Goal: Transaction & Acquisition: Book appointment/travel/reservation

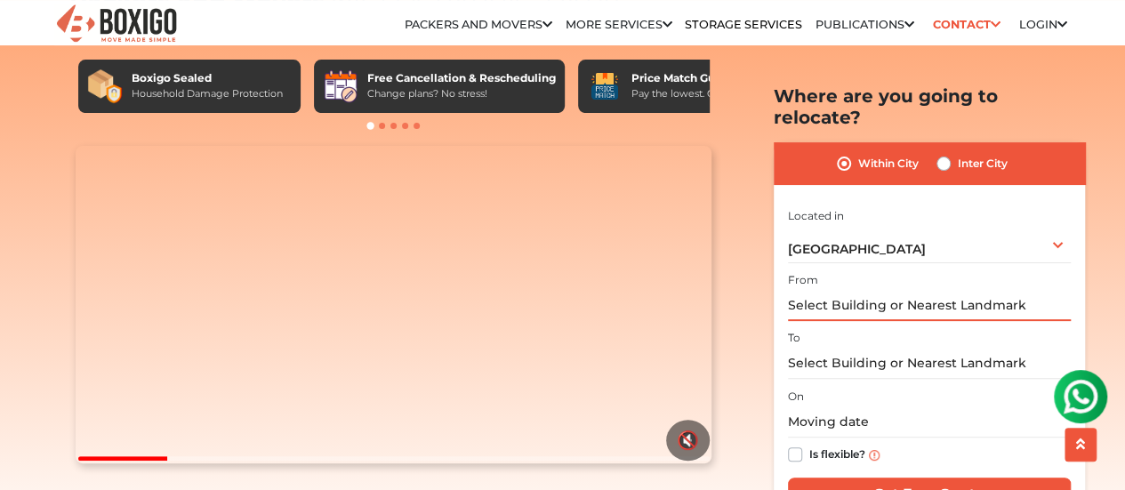
click at [856, 294] on input "text" at bounding box center [929, 305] width 283 height 31
click at [834, 290] on input "text" at bounding box center [929, 305] width 283 height 31
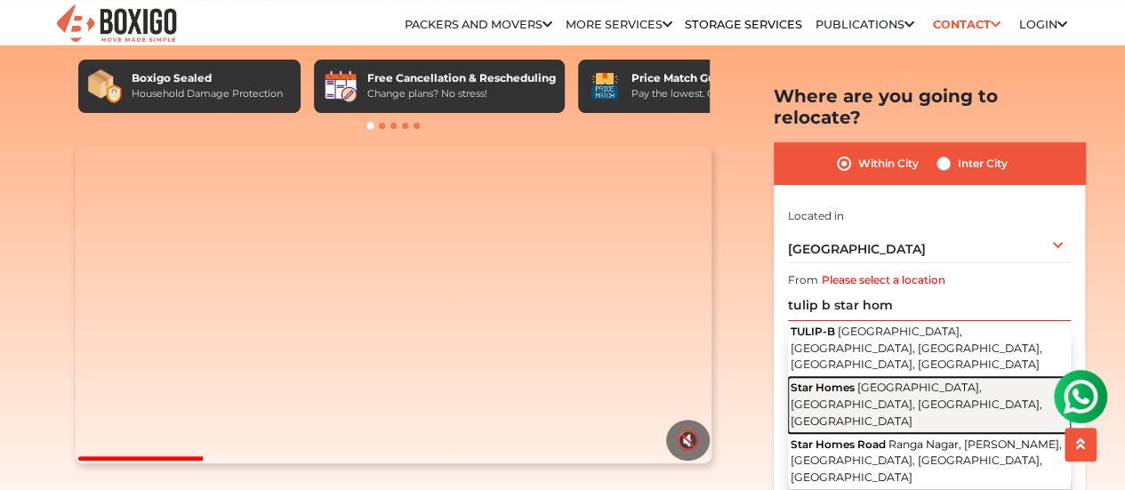
click at [865, 381] on span "[GEOGRAPHIC_DATA], [GEOGRAPHIC_DATA], [GEOGRAPHIC_DATA], [GEOGRAPHIC_DATA]" at bounding box center [917, 404] width 252 height 46
type input "Star Homes, [GEOGRAPHIC_DATA], [GEOGRAPHIC_DATA]"
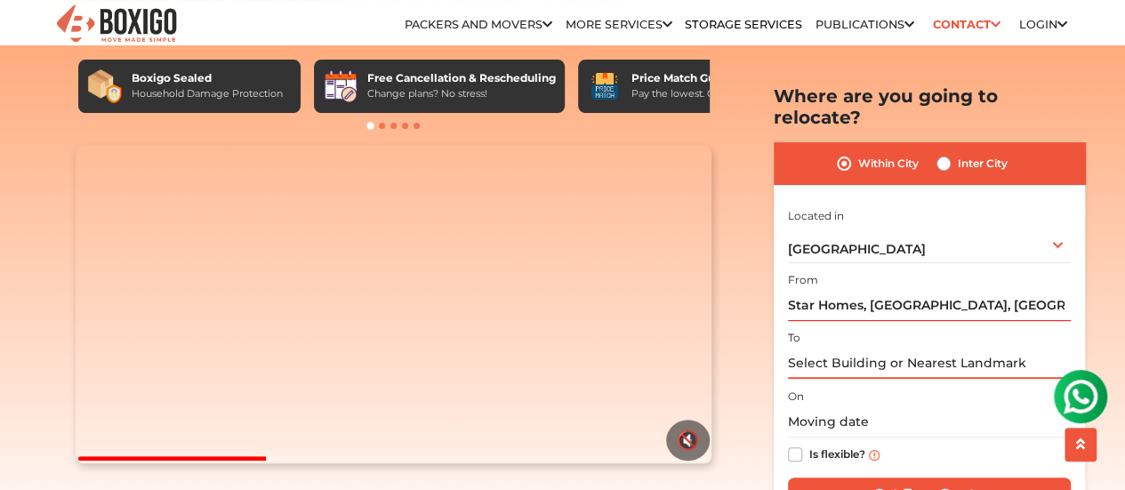
click at [814, 348] on input "text" at bounding box center [929, 363] width 283 height 31
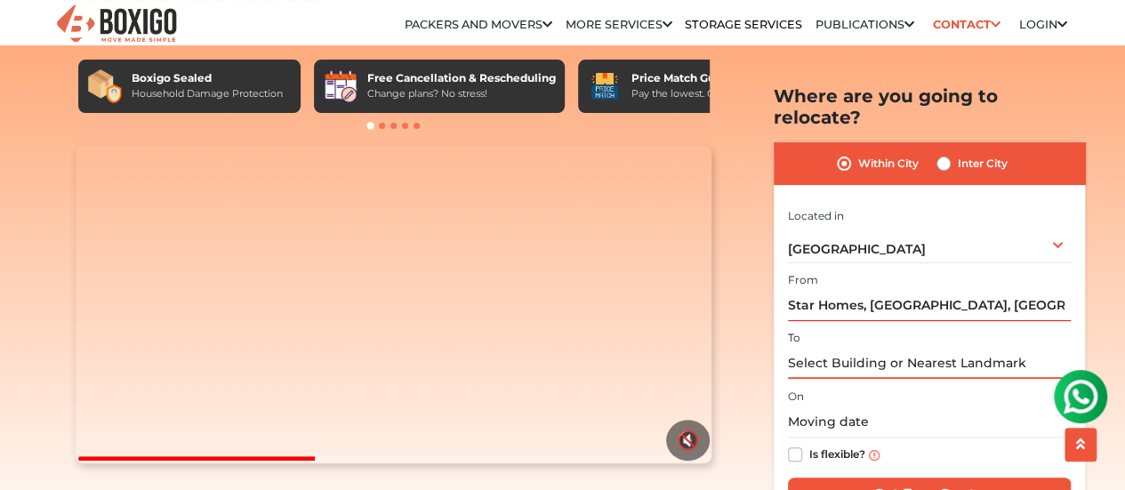
click at [814, 348] on input "text" at bounding box center [929, 363] width 283 height 31
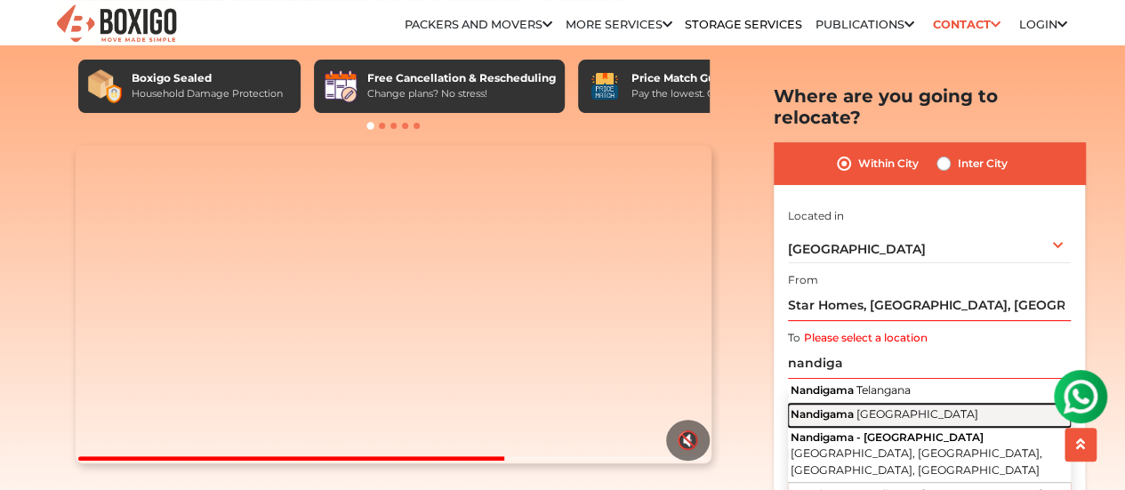
click at [850, 407] on span "Nandigama" at bounding box center [822, 413] width 63 height 13
type input "Nandigama, [GEOGRAPHIC_DATA]"
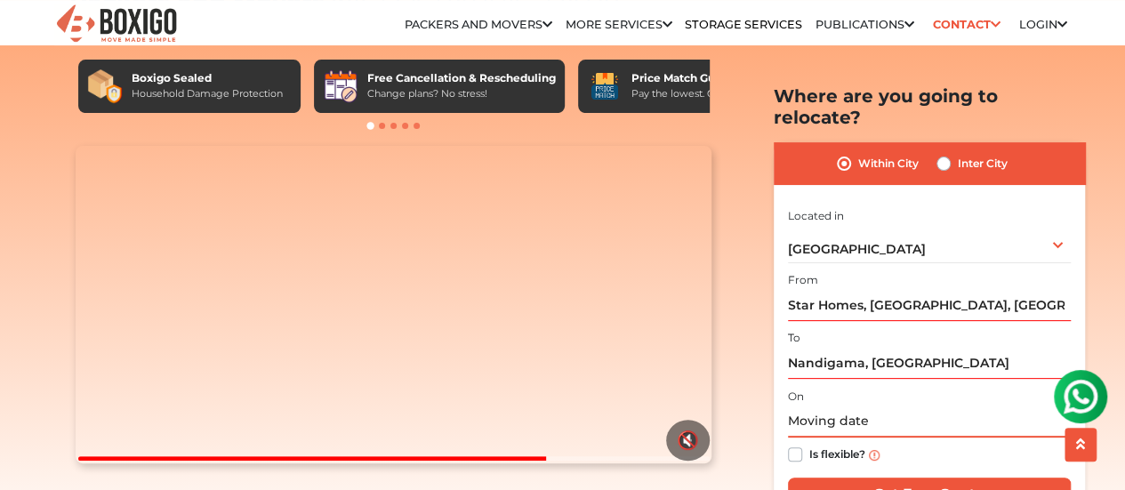
click at [834, 407] on input "text" at bounding box center [929, 422] width 283 height 31
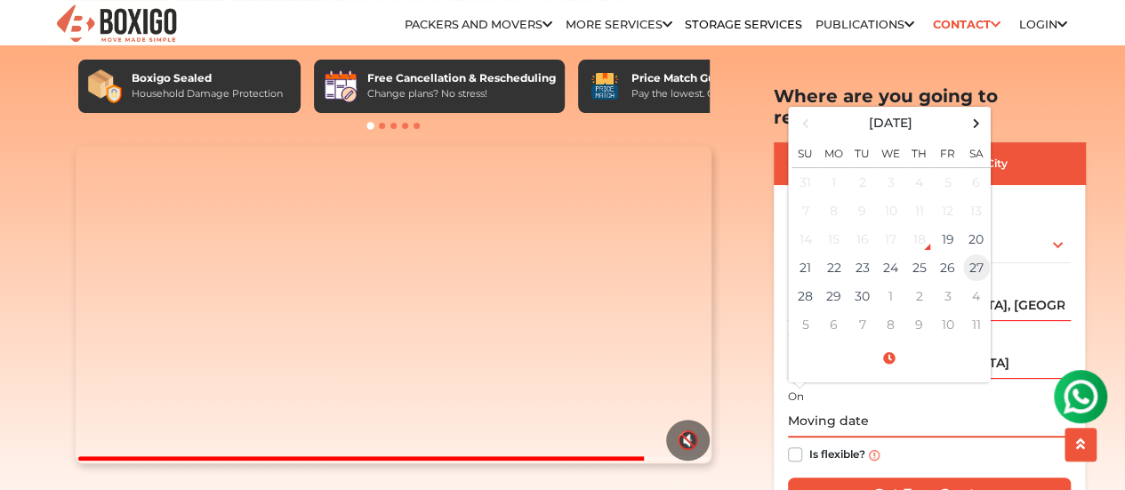
click at [967, 254] on td "27" at bounding box center [977, 268] width 28 height 28
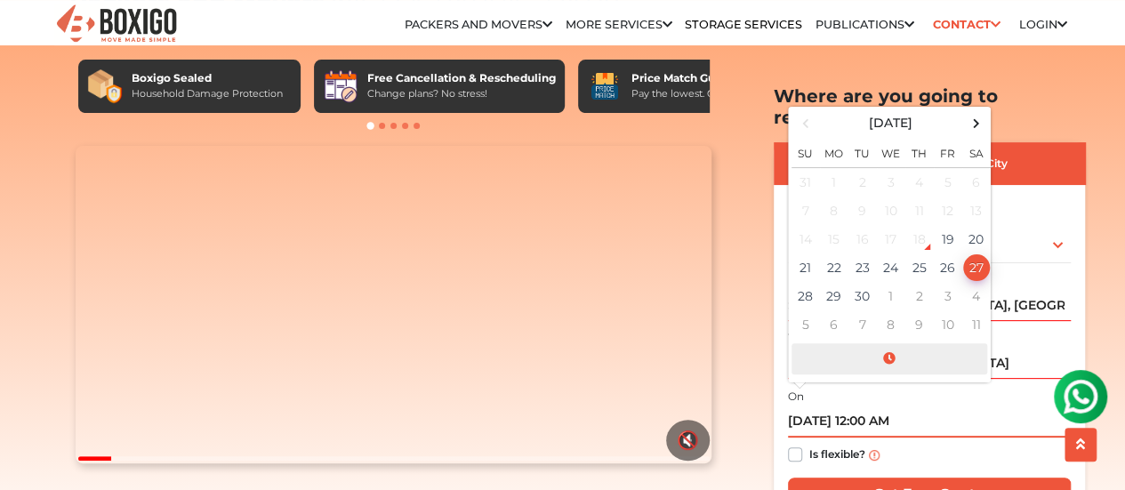
click at [884, 343] on span at bounding box center [890, 358] width 196 height 31
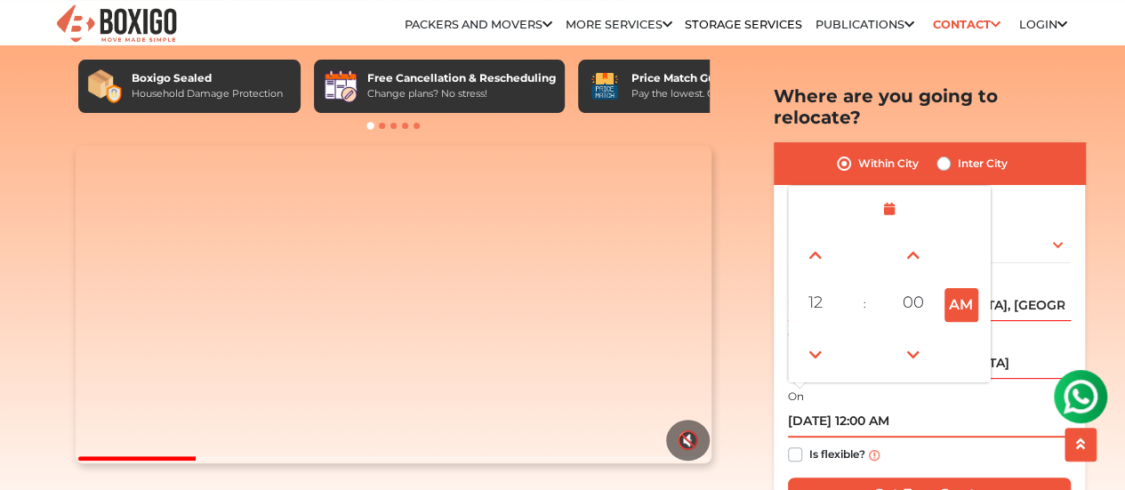
click at [960, 293] on button "AM" at bounding box center [962, 304] width 34 height 34
type input "[DATE] 12:00 PM"
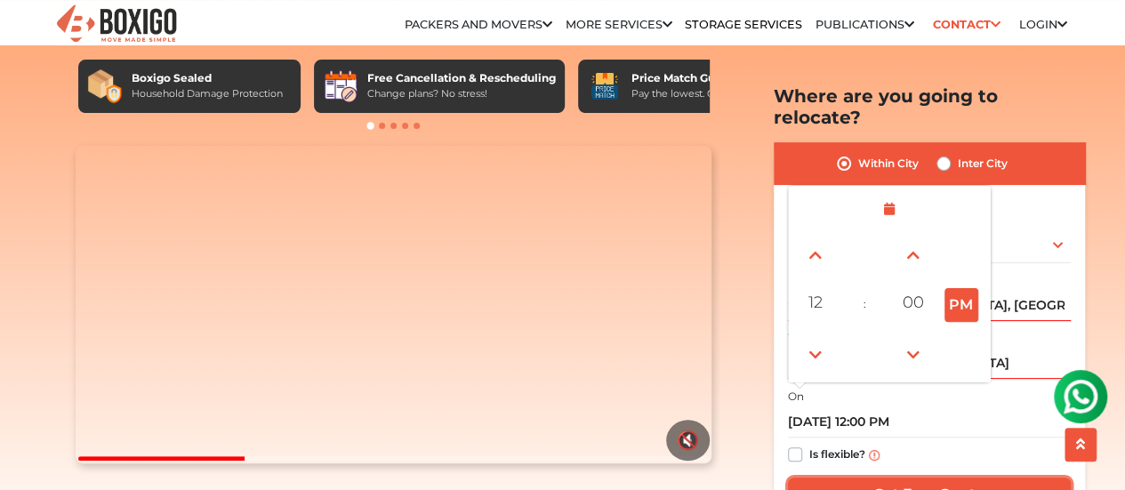
click at [950, 478] on input "Get Free Quote" at bounding box center [929, 495] width 283 height 34
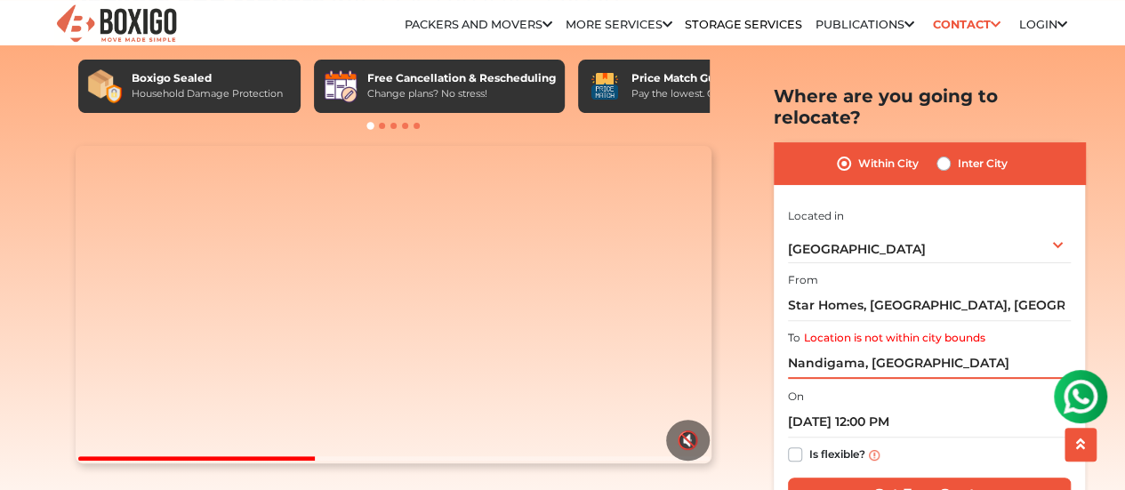
click at [919, 348] on input "Nandigama, [GEOGRAPHIC_DATA]" at bounding box center [929, 363] width 283 height 31
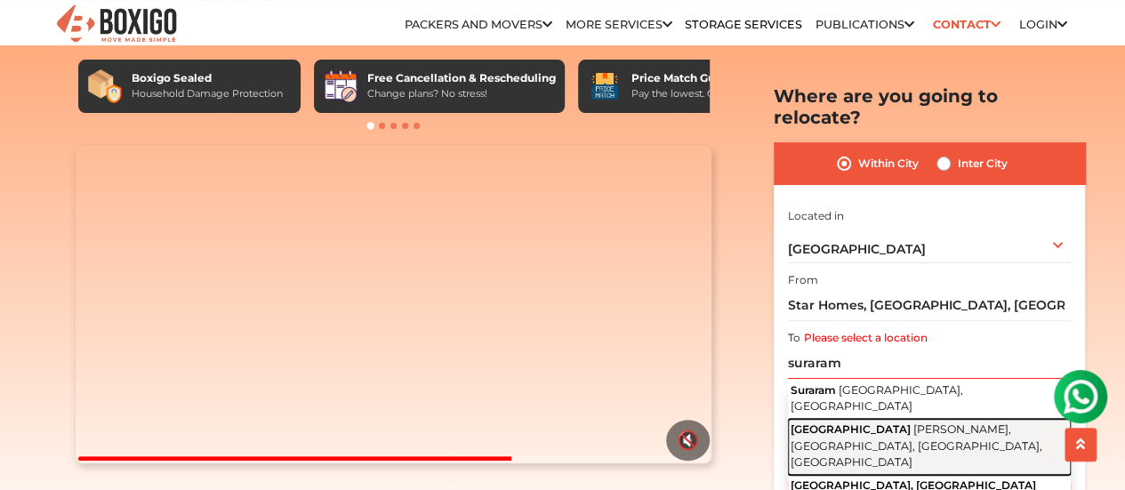
click at [851, 423] on span "[GEOGRAPHIC_DATA]" at bounding box center [851, 429] width 120 height 13
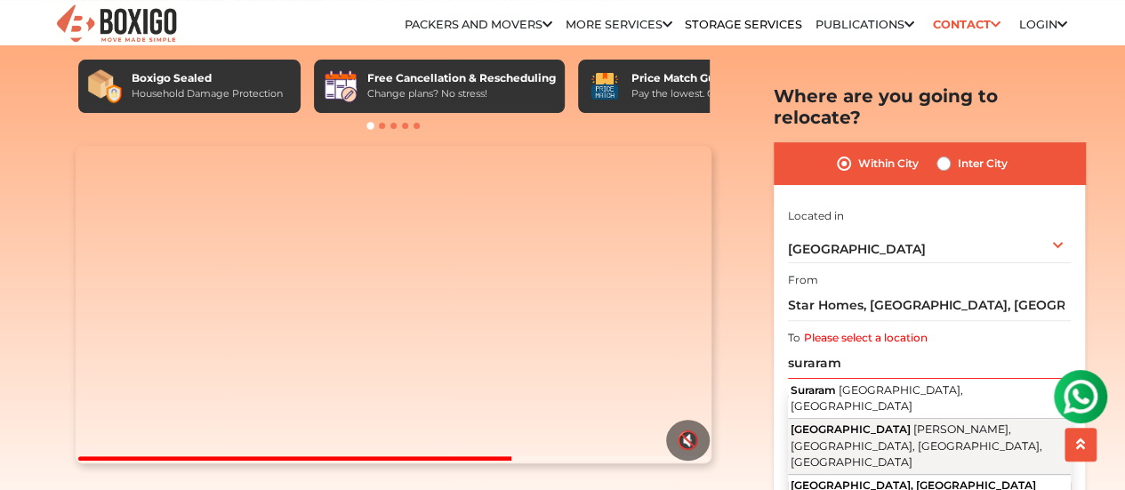
type input "[GEOGRAPHIC_DATA], [PERSON_NAME], [GEOGRAPHIC_DATA], [GEOGRAPHIC_DATA], [GEOGRA…"
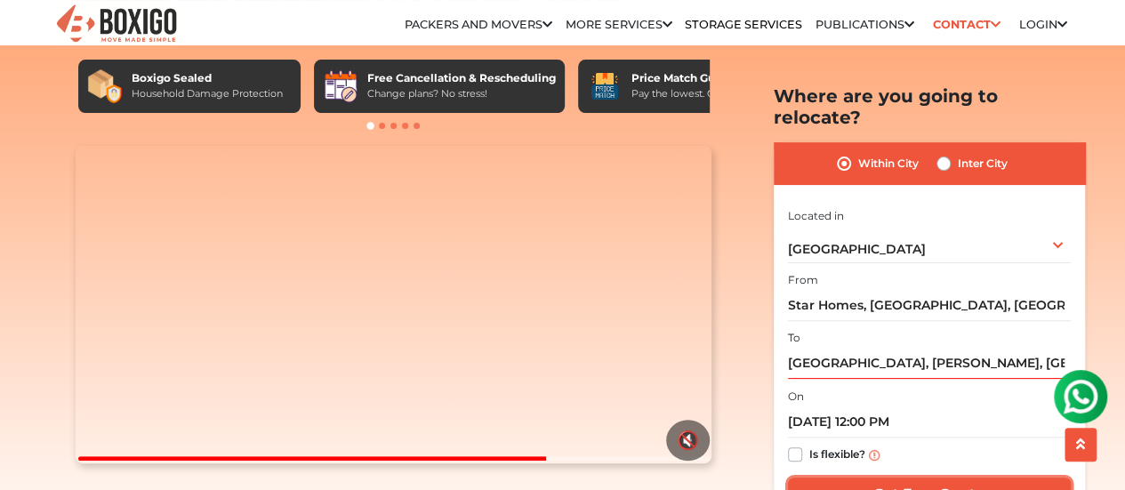
click at [920, 478] on input "Get Free Quote" at bounding box center [929, 495] width 283 height 34
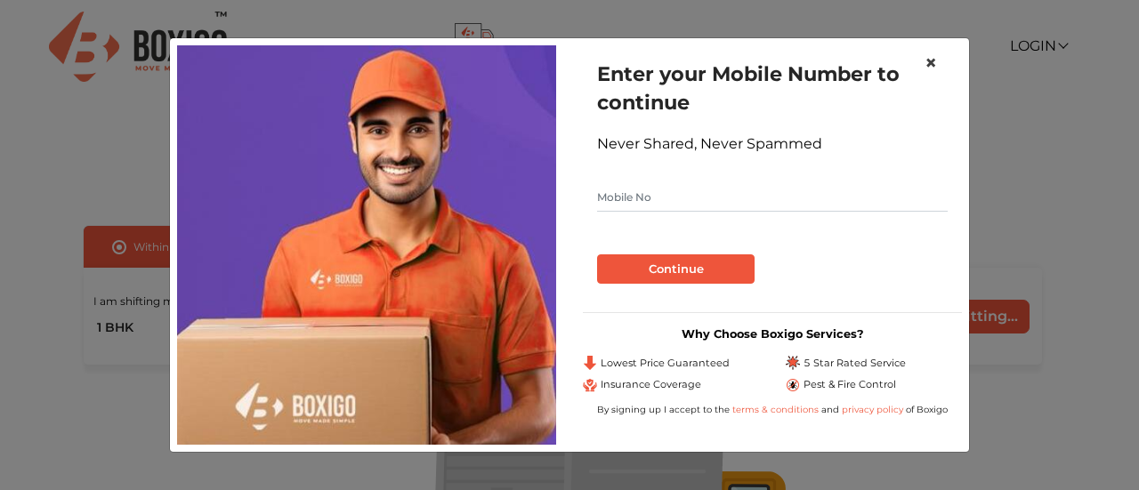
click at [928, 67] on span "×" at bounding box center [930, 63] width 12 height 26
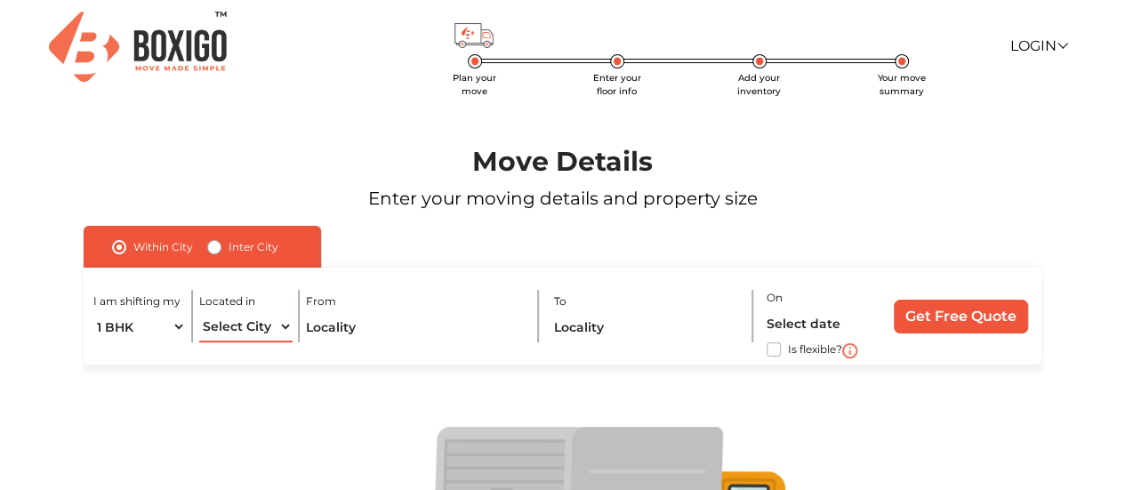
click at [237, 324] on select "Select City [GEOGRAPHIC_DATA] [GEOGRAPHIC_DATA] [GEOGRAPHIC_DATA] [GEOGRAPHIC_D…" at bounding box center [245, 326] width 93 height 31
select select "[GEOGRAPHIC_DATA]"
click at [199, 311] on select "Select City [GEOGRAPHIC_DATA] [GEOGRAPHIC_DATA] [GEOGRAPHIC_DATA] [GEOGRAPHIC_D…" at bounding box center [245, 326] width 93 height 31
click at [350, 333] on input "text" at bounding box center [415, 326] width 219 height 31
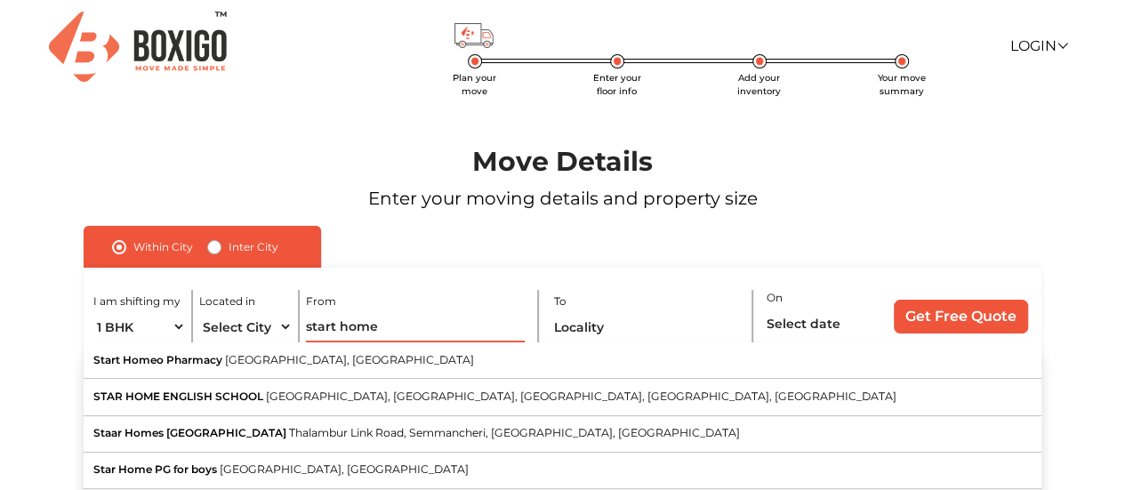
click at [399, 318] on input "start home" at bounding box center [415, 326] width 219 height 31
click at [388, 325] on input "start home" at bounding box center [415, 326] width 219 height 31
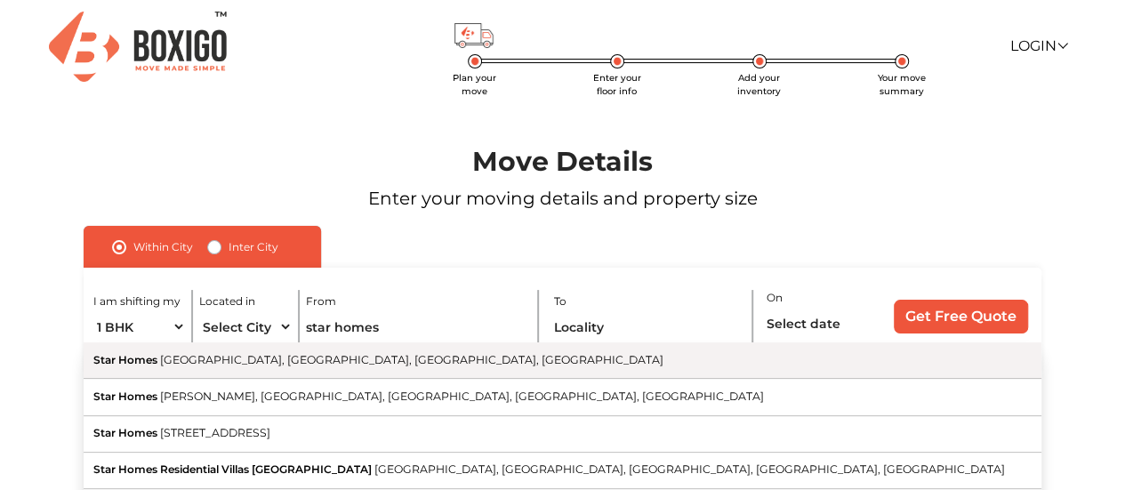
click at [342, 359] on span "[GEOGRAPHIC_DATA], [GEOGRAPHIC_DATA], [GEOGRAPHIC_DATA], [GEOGRAPHIC_DATA]" at bounding box center [411, 359] width 503 height 13
type input "Star Homes, [GEOGRAPHIC_DATA], [GEOGRAPHIC_DATA]"
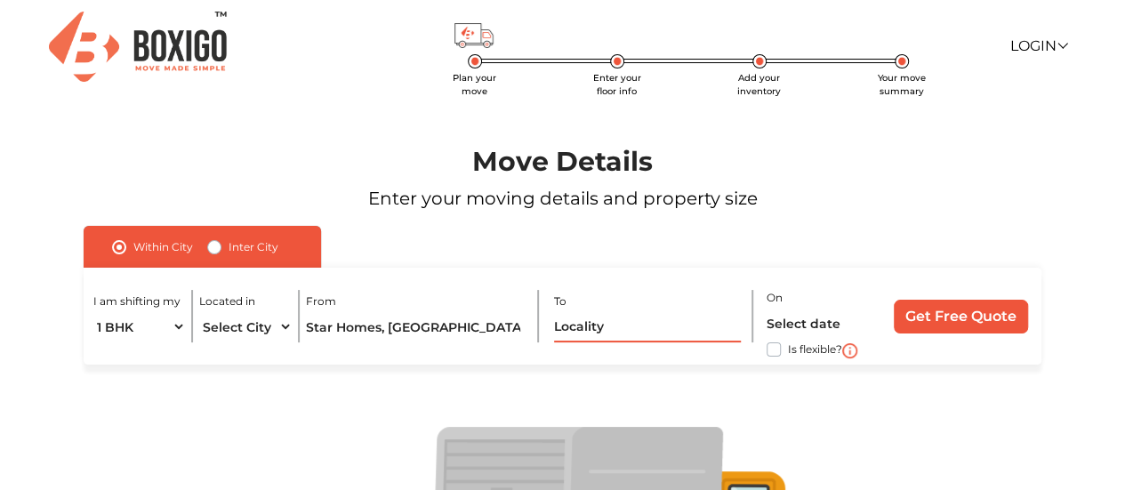
click at [594, 334] on input "text" at bounding box center [648, 326] width 188 height 31
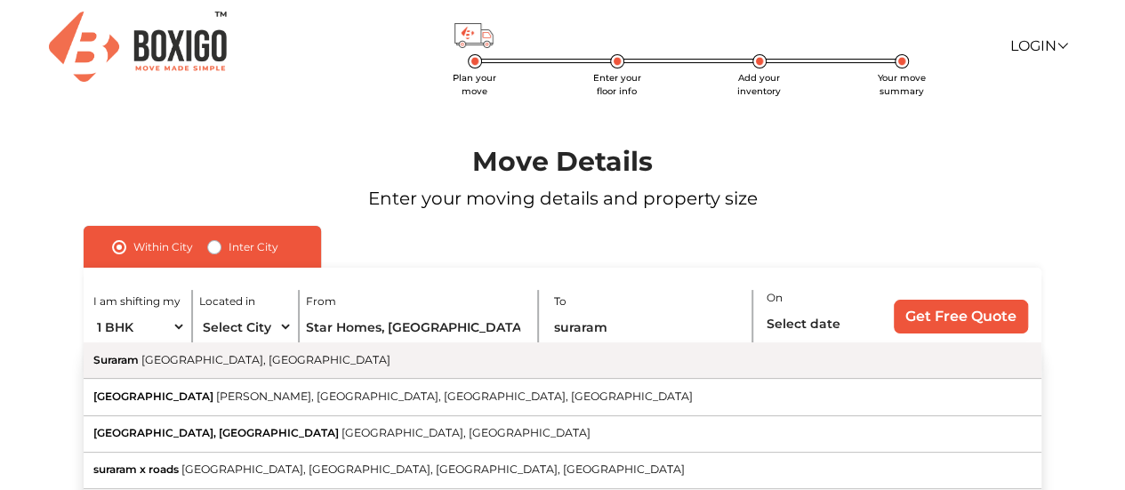
click at [448, 359] on button "Suraram [GEOGRAPHIC_DATA], [GEOGRAPHIC_DATA]" at bounding box center [563, 360] width 958 height 36
type input "[GEOGRAPHIC_DATA], [GEOGRAPHIC_DATA], [GEOGRAPHIC_DATA]"
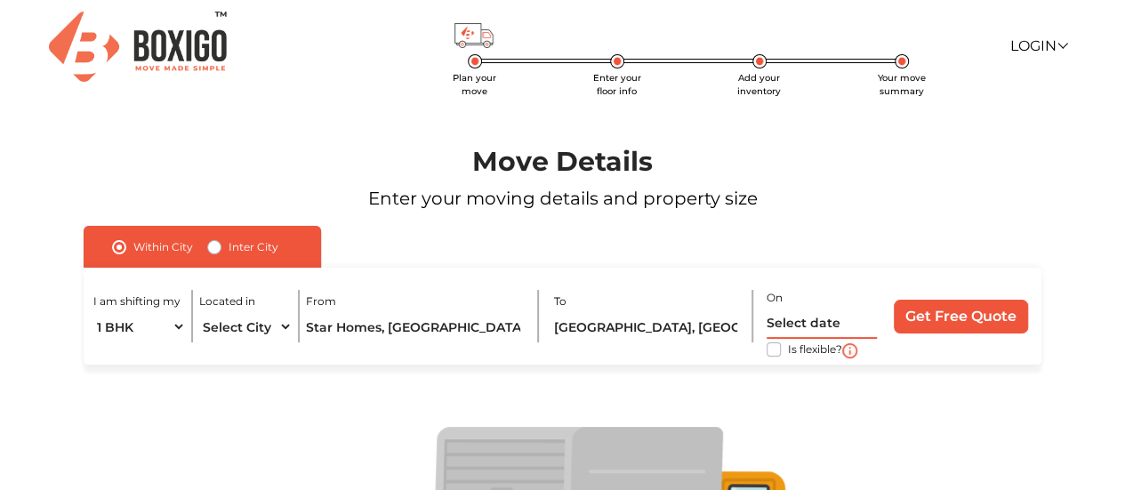
click at [790, 317] on input "text" at bounding box center [822, 323] width 110 height 31
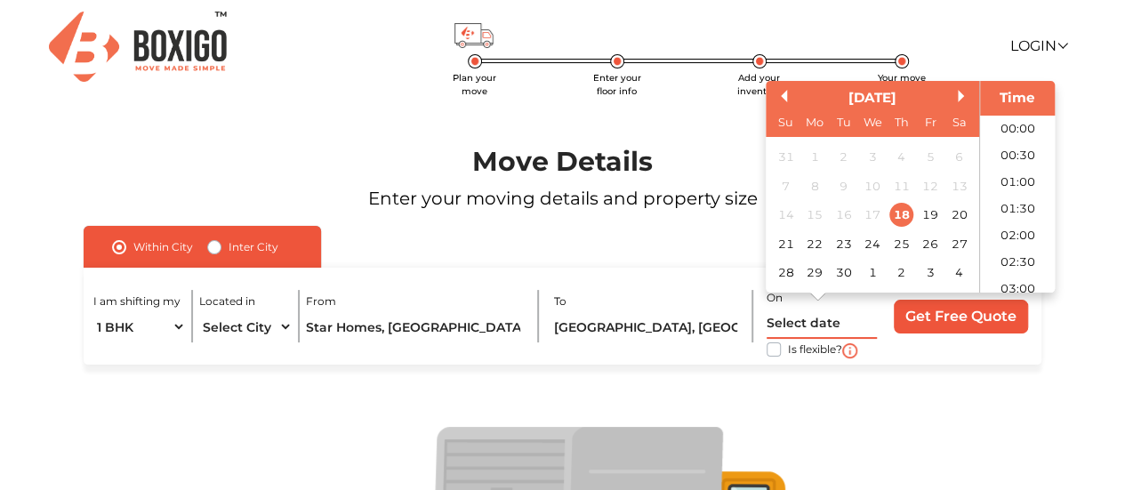
scroll to position [618, 0]
click at [958, 248] on div "27" at bounding box center [959, 244] width 24 height 24
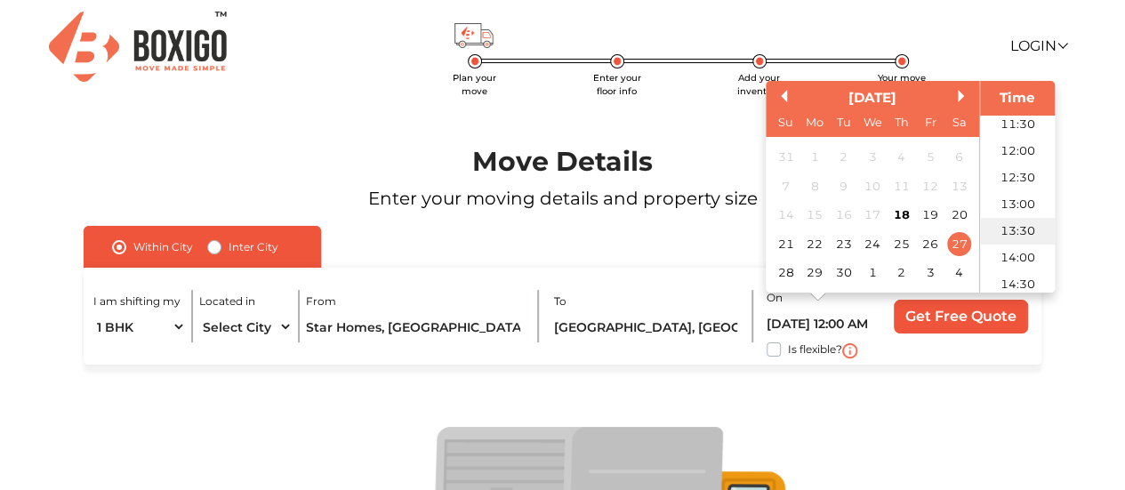
click at [1016, 238] on li "13:30" at bounding box center [1018, 231] width 76 height 27
type input "[DATE] 1:30 PM"
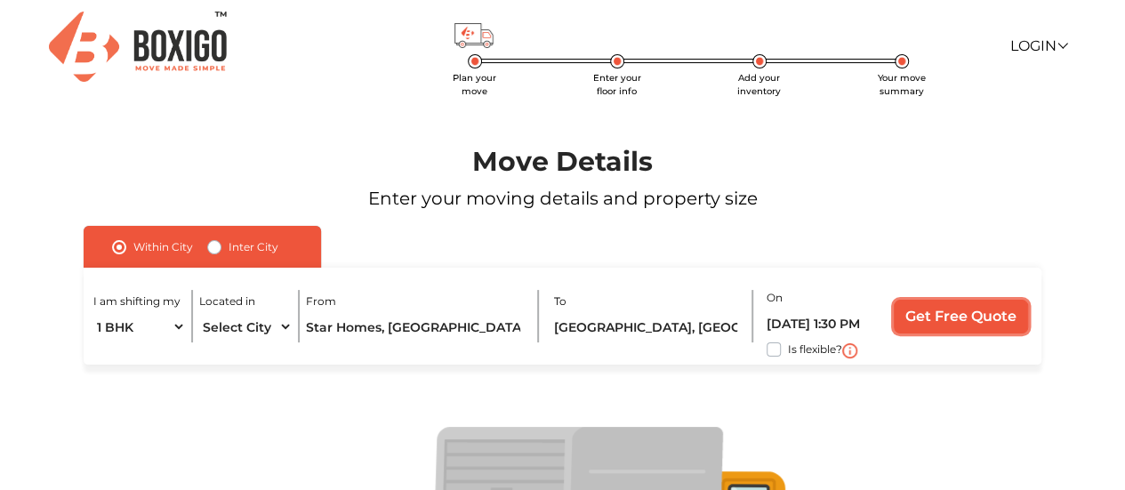
click at [988, 323] on input "Get Free Quote" at bounding box center [961, 317] width 134 height 34
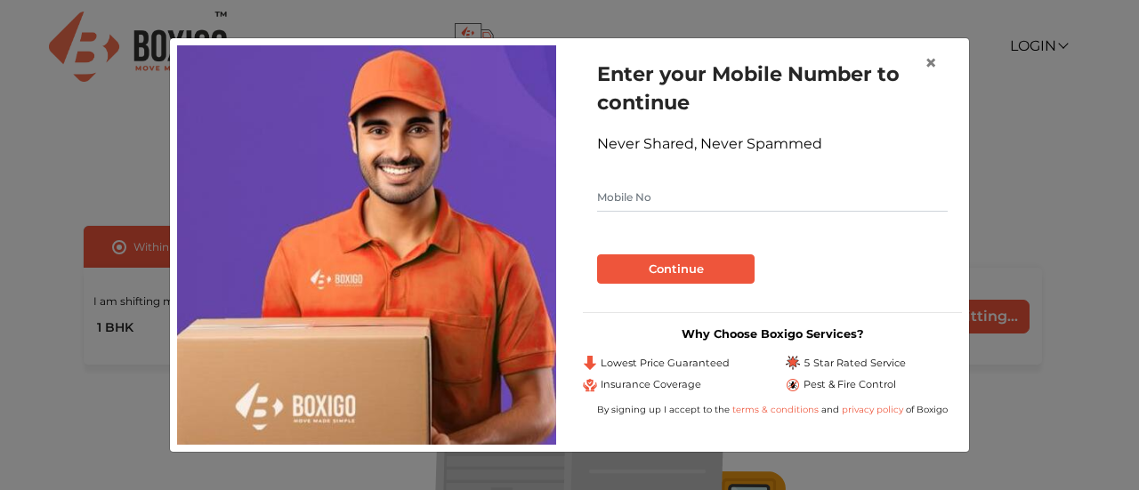
click at [655, 193] on input "text" at bounding box center [772, 197] width 350 height 28
type input "9949854660"
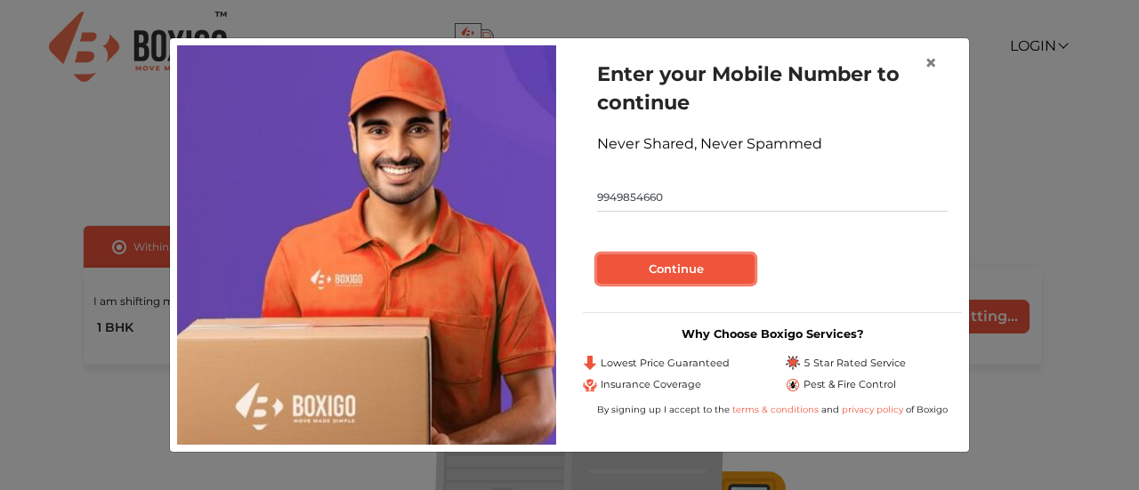
click at [668, 264] on button "Continue" at bounding box center [675, 269] width 157 height 30
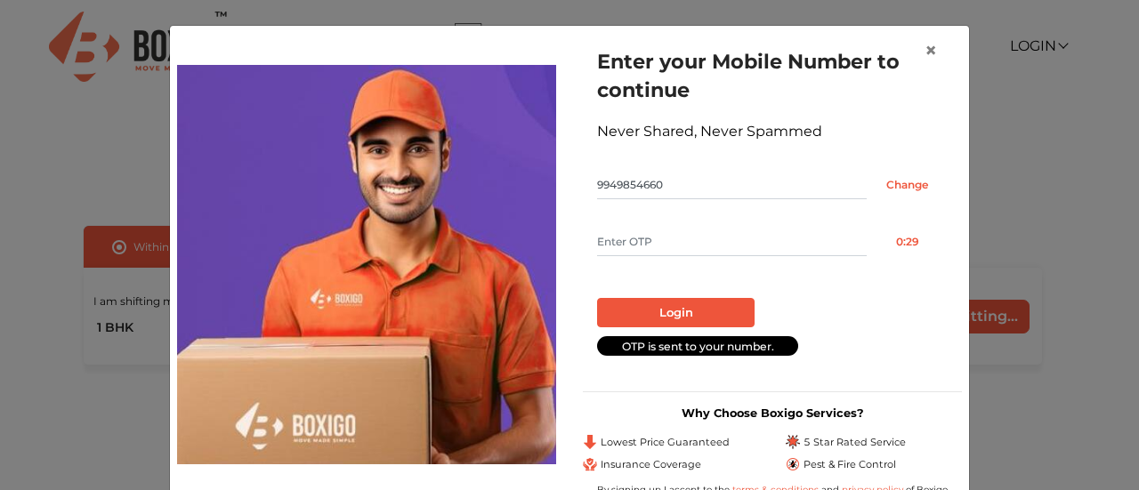
click at [706, 248] on input "text" at bounding box center [732, 242] width 270 height 28
type input "1686"
click at [691, 314] on button "Login" at bounding box center [675, 313] width 157 height 30
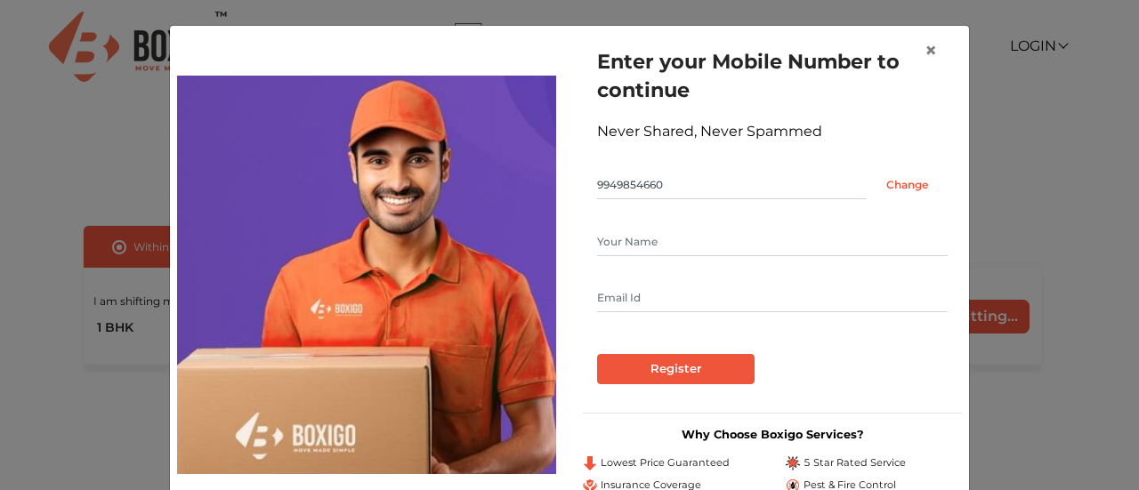
click at [660, 236] on input "text" at bounding box center [772, 242] width 350 height 28
type input "jagadesh"
type input "jagadisht.ad@gmail.com"
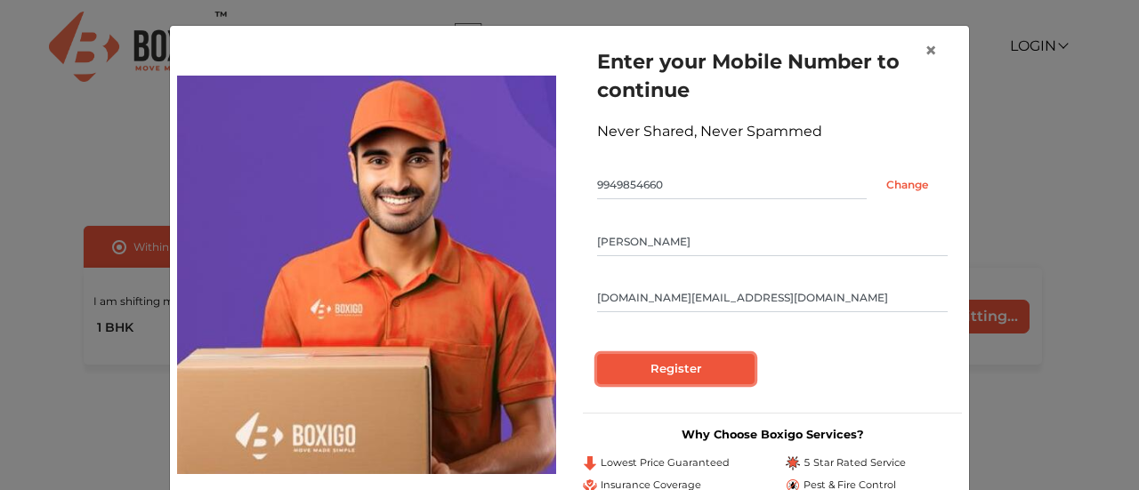
click at [648, 364] on input "Register" at bounding box center [675, 369] width 157 height 30
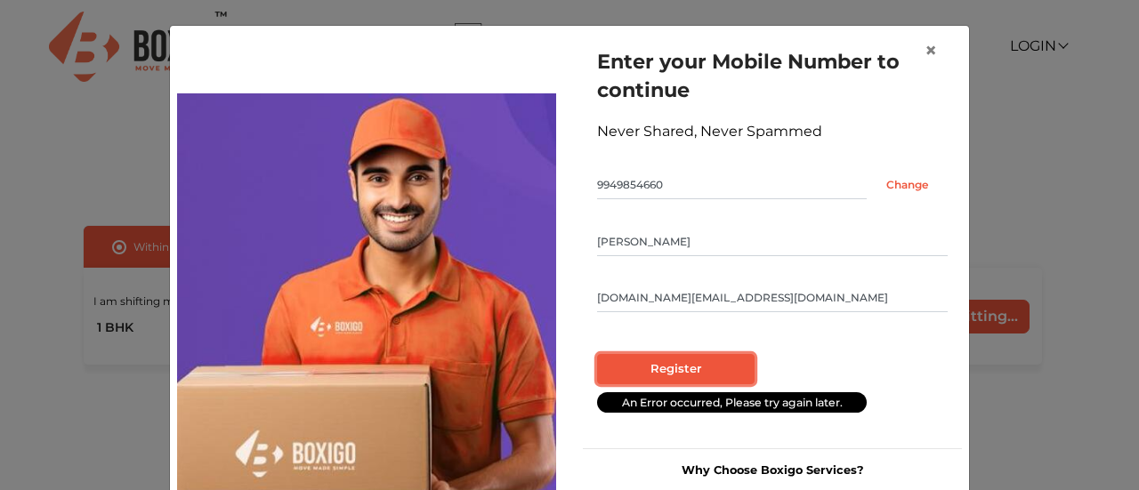
click at [681, 364] on input "Register" at bounding box center [675, 369] width 157 height 30
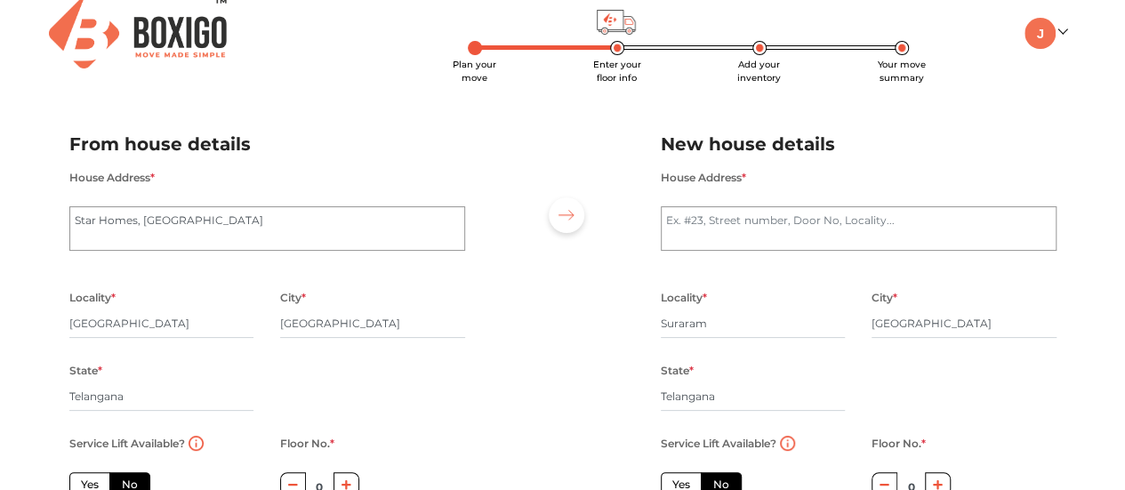
scroll to position [11, 0]
